Goal: Find specific page/section: Find specific page/section

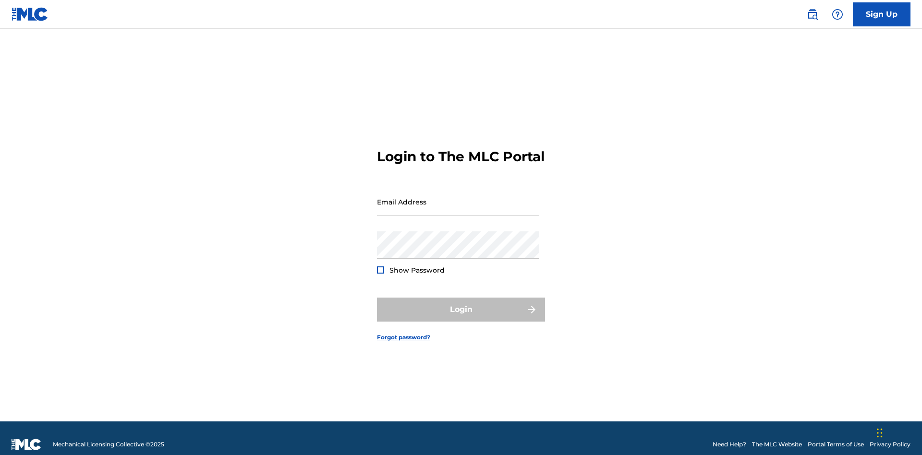
scroll to position [12, 0]
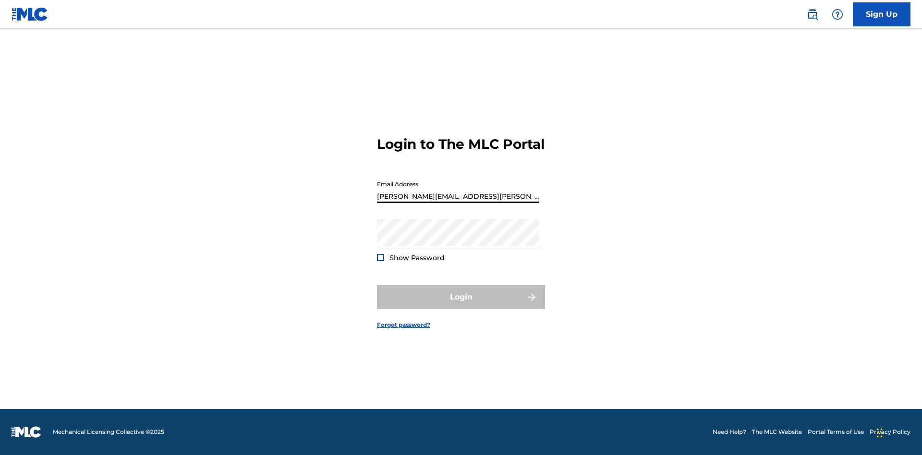
type input "Krystal.Ribble@themlc.com"
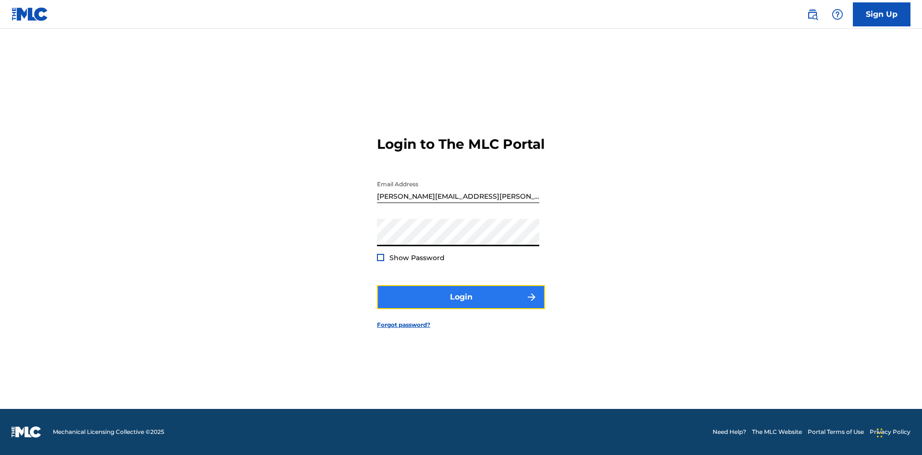
click at [461, 305] on button "Login" at bounding box center [461, 297] width 168 height 24
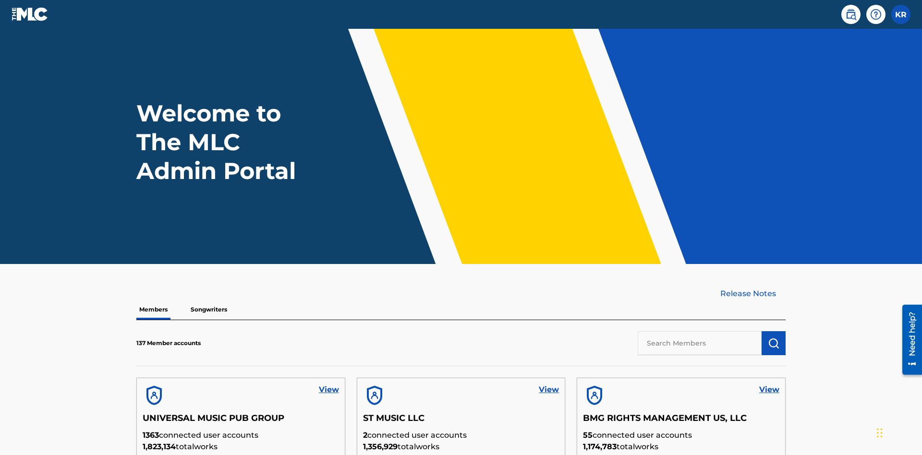
click at [700, 331] on input "text" at bounding box center [700, 343] width 124 height 24
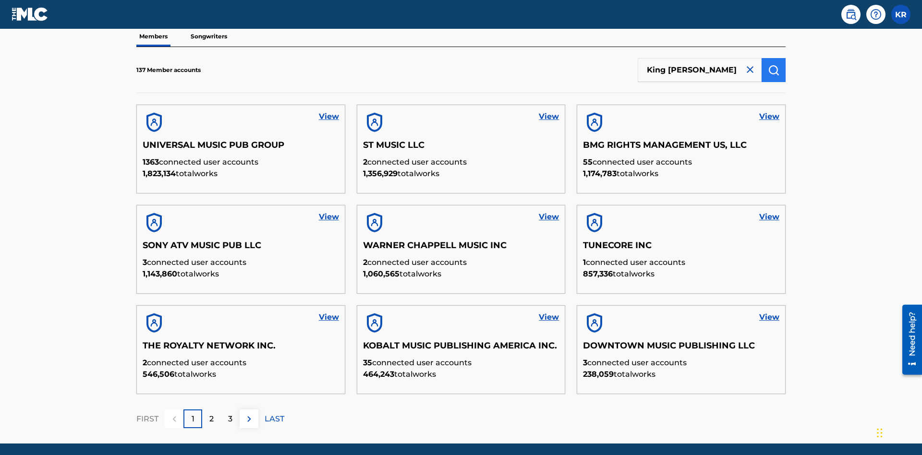
type input "King McTesterson"
click at [774, 64] on img "submit" at bounding box center [774, 70] width 12 height 12
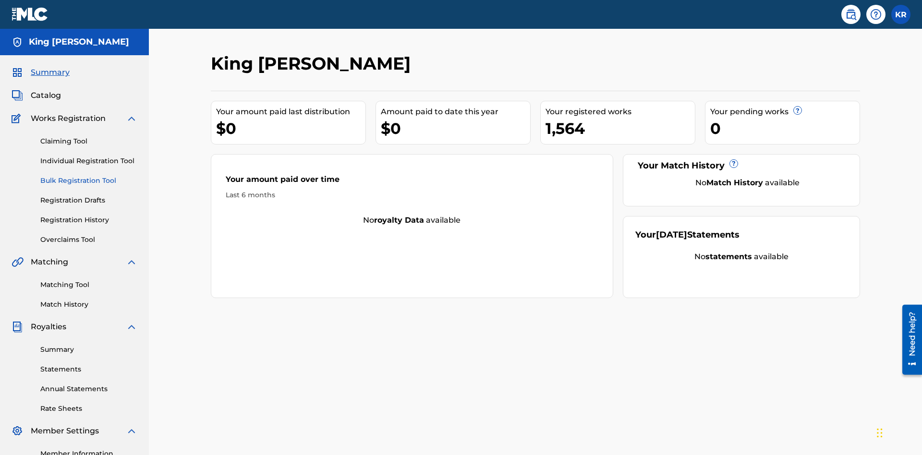
click at [89, 176] on link "Bulk Registration Tool" at bounding box center [88, 181] width 97 height 10
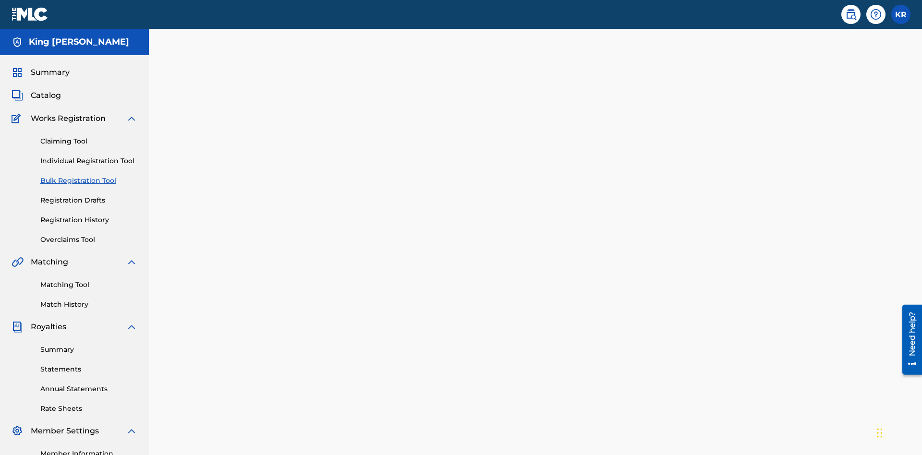
scroll to position [0, 211]
